Goal: Information Seeking & Learning: Learn about a topic

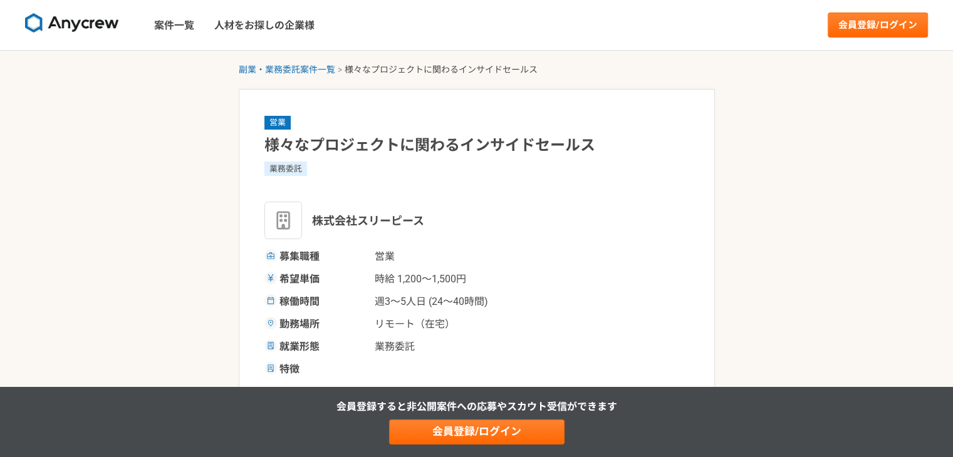
click at [343, 221] on span "株式会社スリーピース" at bounding box center [368, 220] width 112 height 17
copy span "株式会社スリーピース"
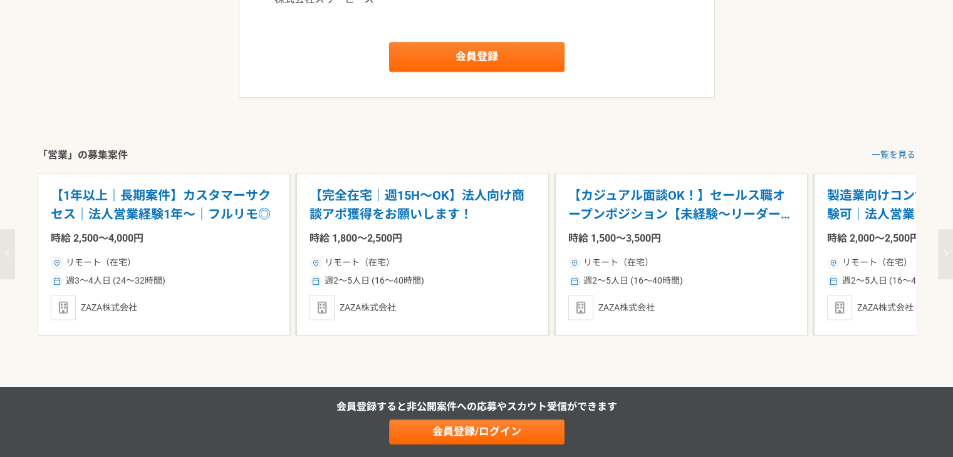
scroll to position [1307, 0]
